Goal: Find specific page/section: Find specific page/section

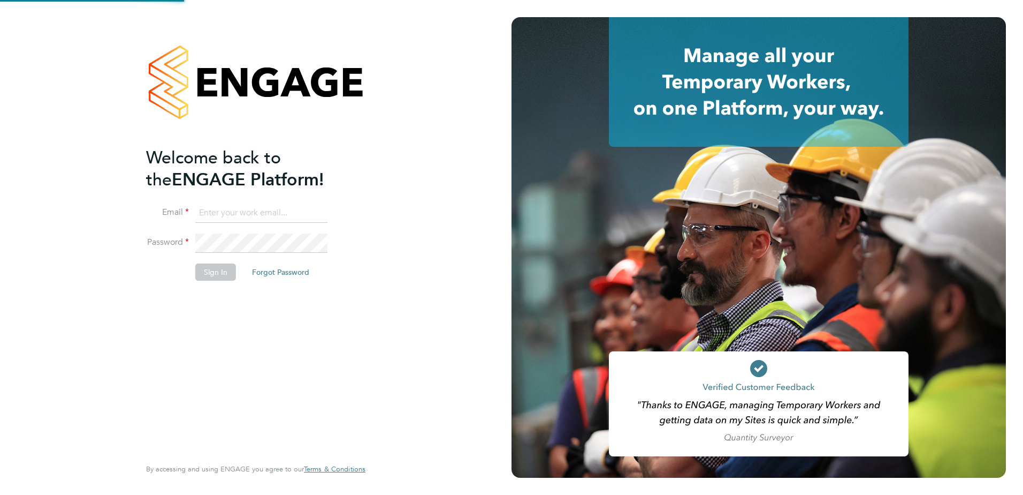
type input "billy.eadie@vistry.co.uk"
click at [377, 287] on div "Welcome back to the ENGAGE Platform! Email billy.eadie@vistry.co.uk Password Si…" at bounding box center [256, 247] width 262 height 495
click at [222, 280] on li "Sign In Forgot Password" at bounding box center [250, 277] width 209 height 28
click at [217, 277] on button "Sign In" at bounding box center [215, 271] width 41 height 17
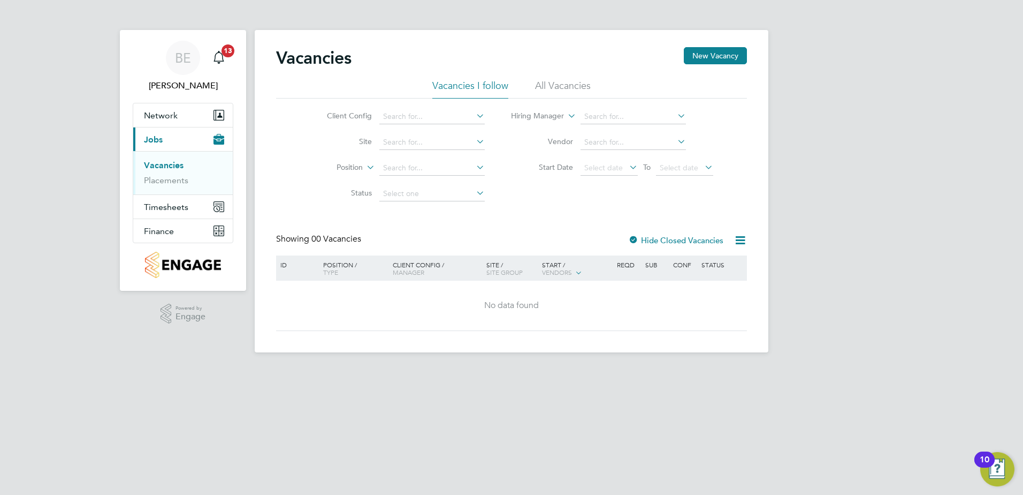
click at [563, 93] on li "All Vacancies" at bounding box center [563, 88] width 56 height 19
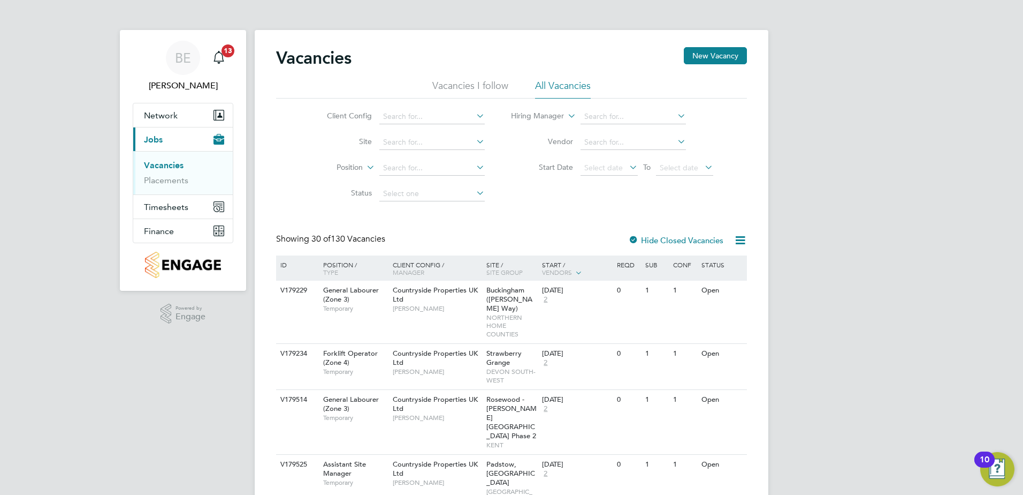
click at [451, 134] on li "Site" at bounding box center [397, 143] width 201 height 26
click at [447, 136] on input at bounding box center [431, 142] width 105 height 15
type input "Halsnead (YHG)"
